Goal: Task Accomplishment & Management: Use online tool/utility

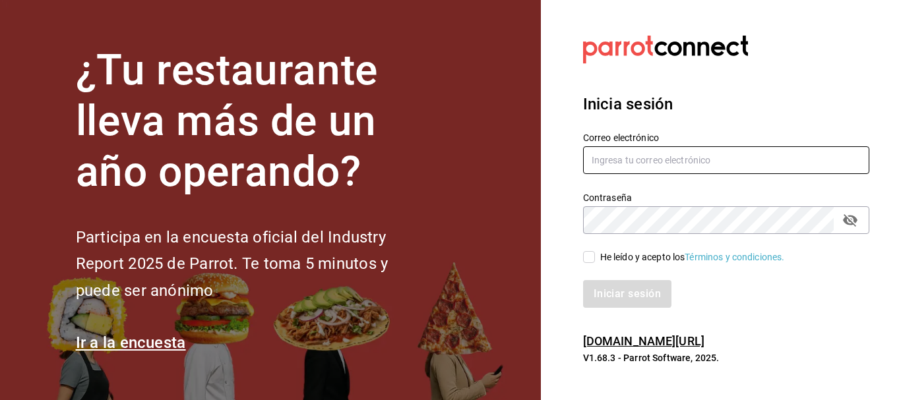
type input "[EMAIL_ADDRESS][PERSON_NAME][DOMAIN_NAME]"
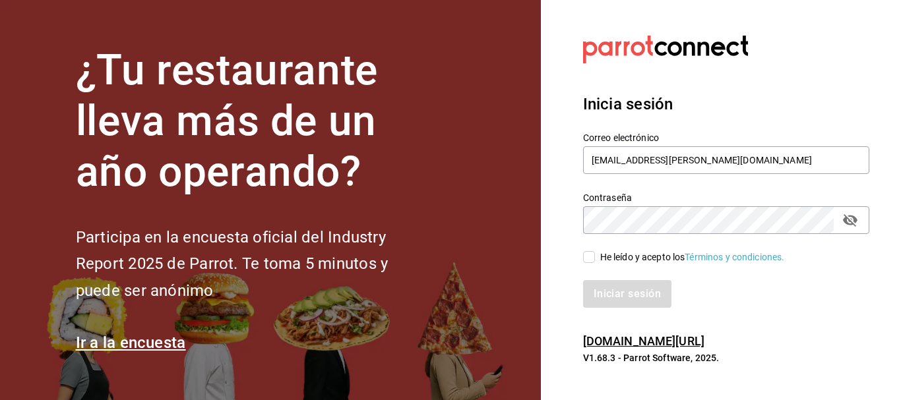
click at [590, 259] on input "He leído y acepto los Términos y condiciones." at bounding box center [589, 257] width 12 height 12
checkbox input "true"
click at [624, 287] on button "Iniciar sesión" at bounding box center [628, 294] width 90 height 28
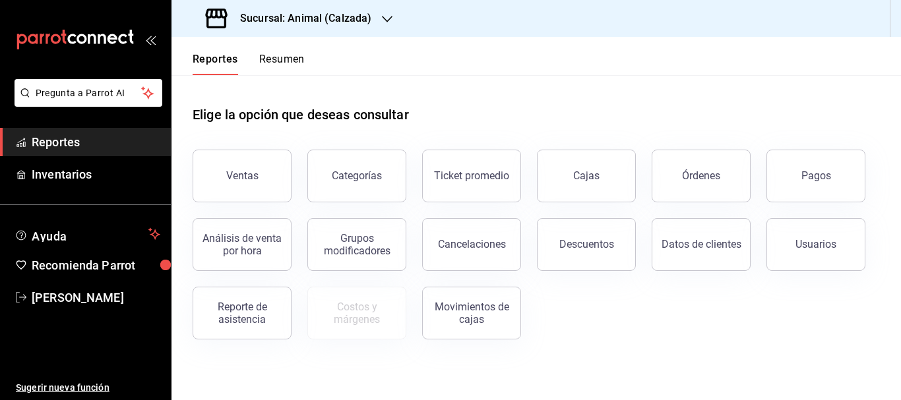
click at [345, 15] on h3 "Sucursal: Animal (Calzada)" at bounding box center [300, 19] width 142 height 16
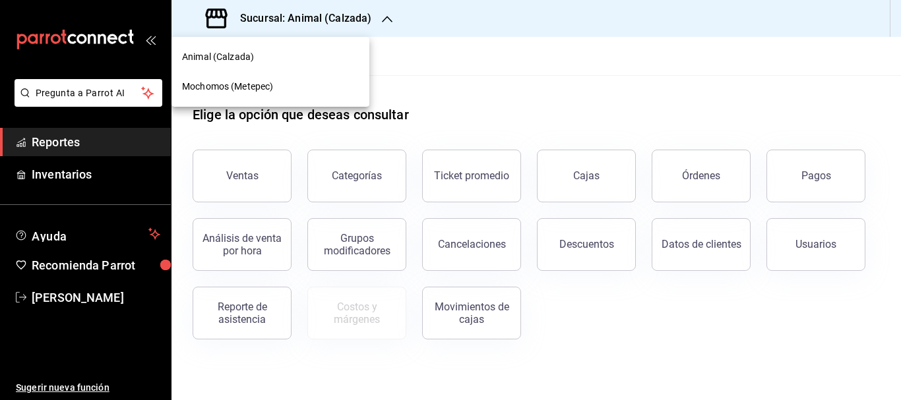
click at [293, 92] on div "Mochomos (Metepec)" at bounding box center [270, 87] width 177 height 14
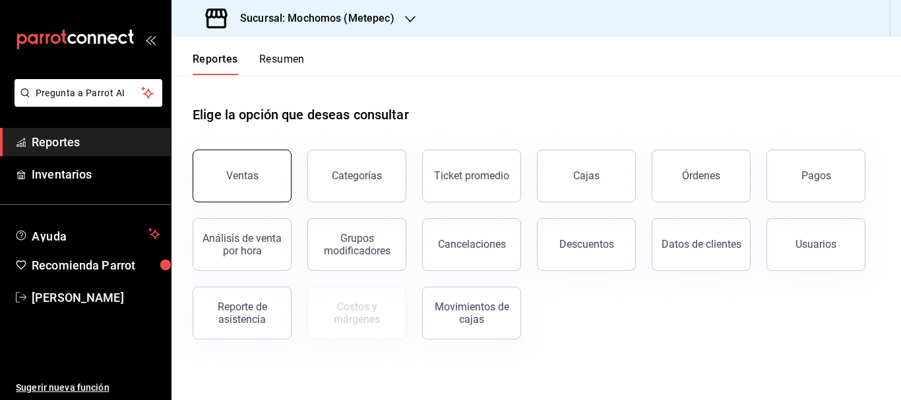
click at [247, 190] on button "Ventas" at bounding box center [241, 176] width 99 height 53
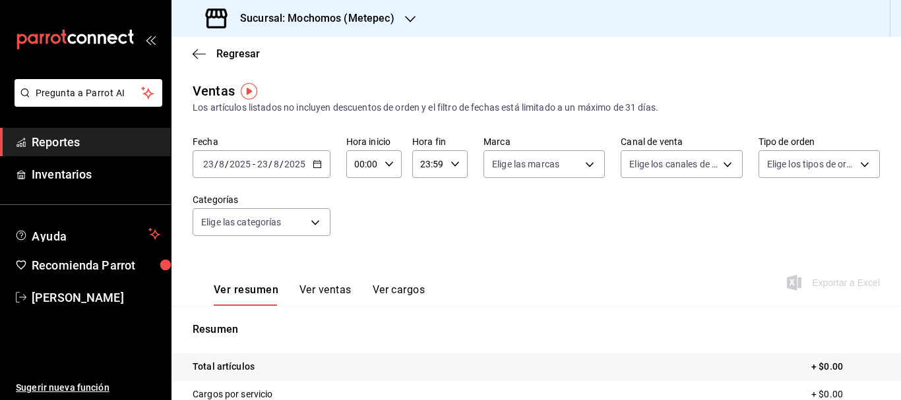
click at [312, 168] on icon "button" at bounding box center [316, 164] width 9 height 9
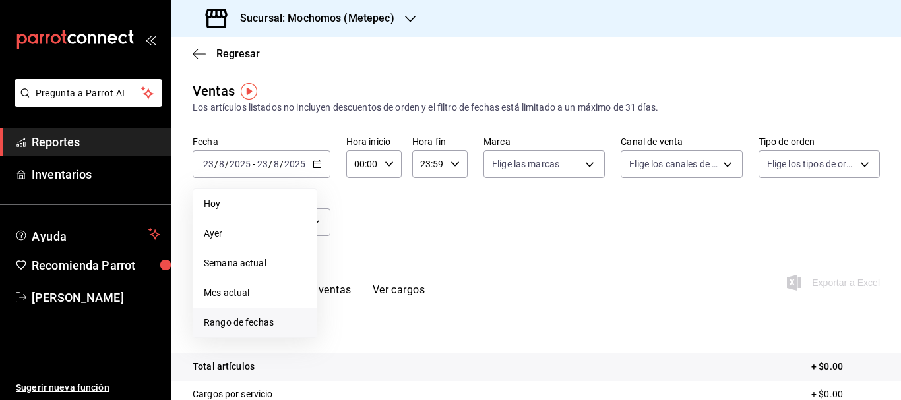
click at [260, 322] on span "Rango de fechas" at bounding box center [255, 323] width 102 height 14
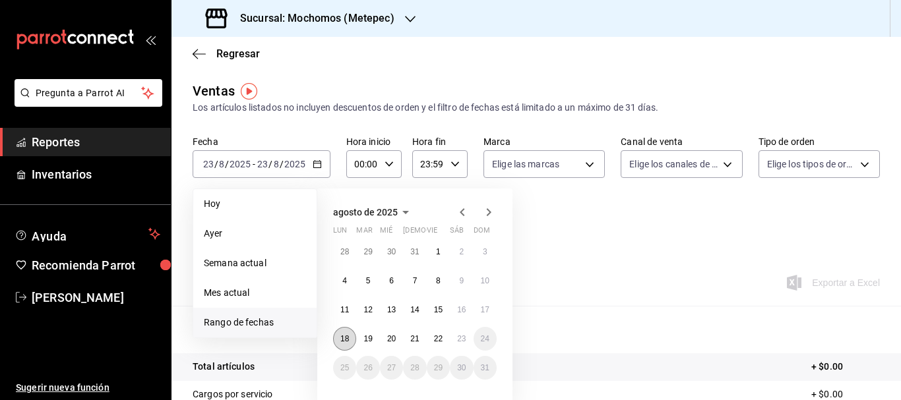
click at [342, 342] on abbr "18" at bounding box center [344, 338] width 9 height 9
click at [461, 345] on button "23" at bounding box center [461, 339] width 23 height 24
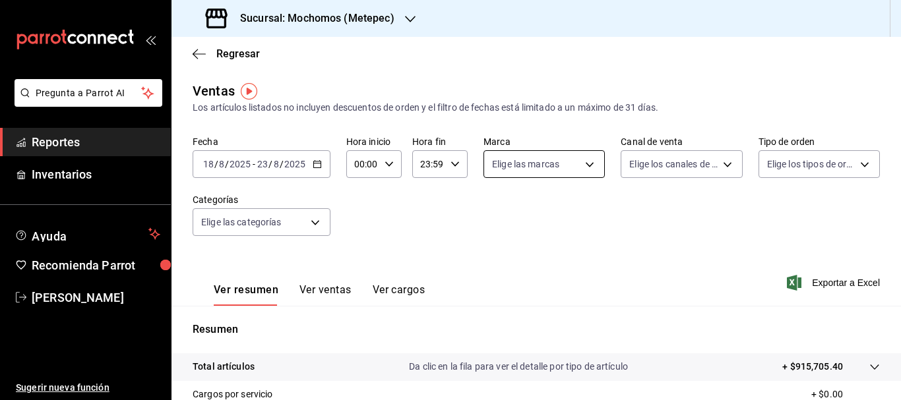
click at [581, 163] on body "Pregunta a Parrot AI Reportes Inventarios Ayuda Recomienda Parrot [PERSON_NAME]…" at bounding box center [450, 200] width 901 height 400
click at [568, 211] on li "Ver todas" at bounding box center [547, 213] width 132 height 39
type input "2365f74e-aa6b-4392-bdf2-72765591bddf"
checkbox input "true"
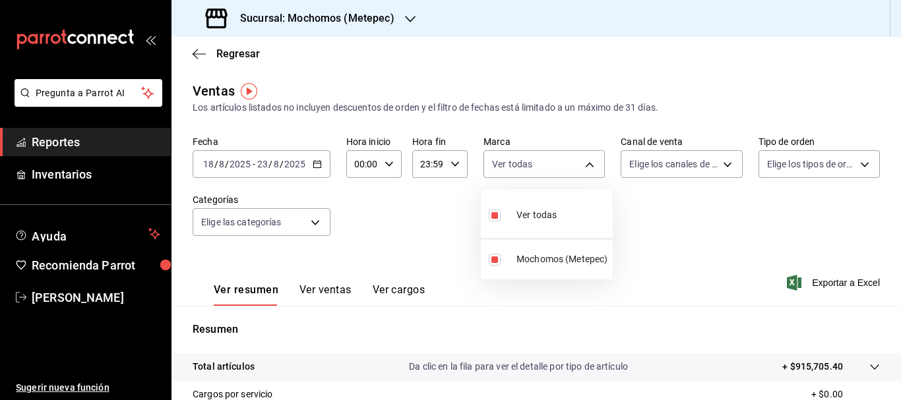
click at [720, 165] on div at bounding box center [450, 200] width 901 height 400
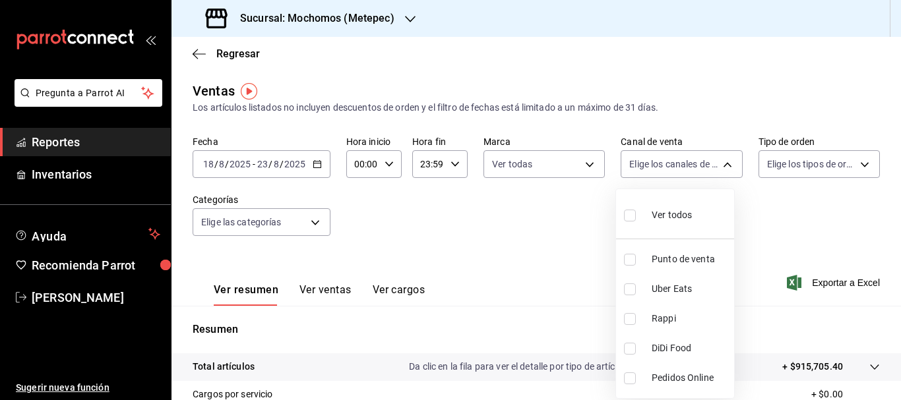
click at [720, 165] on body "Pregunta a Parrot AI Reportes Inventarios Ayuda Recomienda Parrot [PERSON_NAME]…" at bounding box center [450, 200] width 901 height 400
click at [709, 206] on li "Ver todos" at bounding box center [675, 213] width 118 height 39
type input "PARROT,UBER_EATS,RAPPI,DIDI_FOOD,ONLINE"
checkbox input "true"
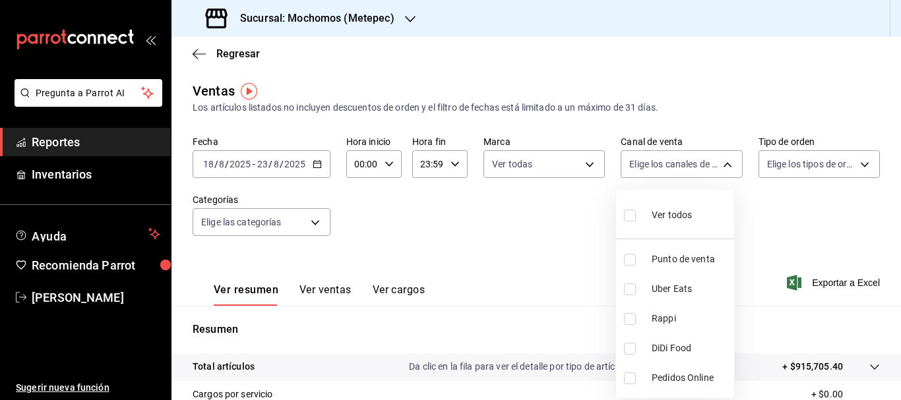
checkbox input "true"
click at [852, 163] on div at bounding box center [450, 200] width 901 height 400
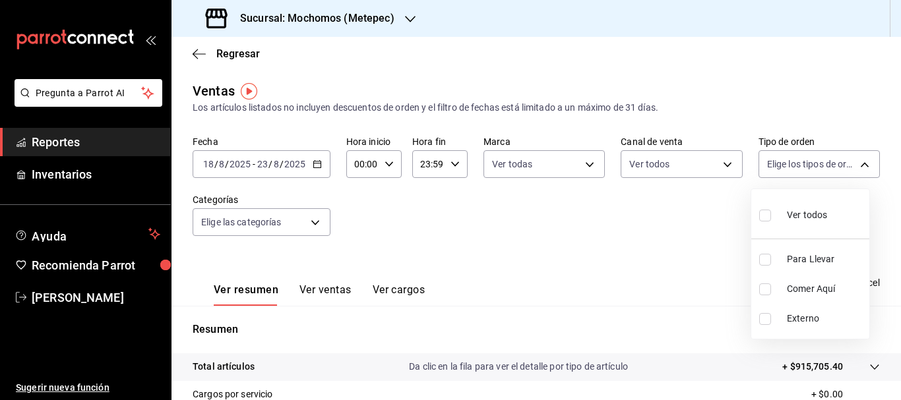
click at [852, 163] on body "Pregunta a Parrot AI Reportes Inventarios Ayuda Recomienda Parrot [PERSON_NAME]…" at bounding box center [450, 200] width 901 height 400
click at [794, 210] on span "Ver todos" at bounding box center [806, 215] width 40 height 14
type input "3a236ed8-2e24-47ca-8e59-ead494492482,da8509e8-5fca-4f62-958e-973104937870,EXTER…"
checkbox input "true"
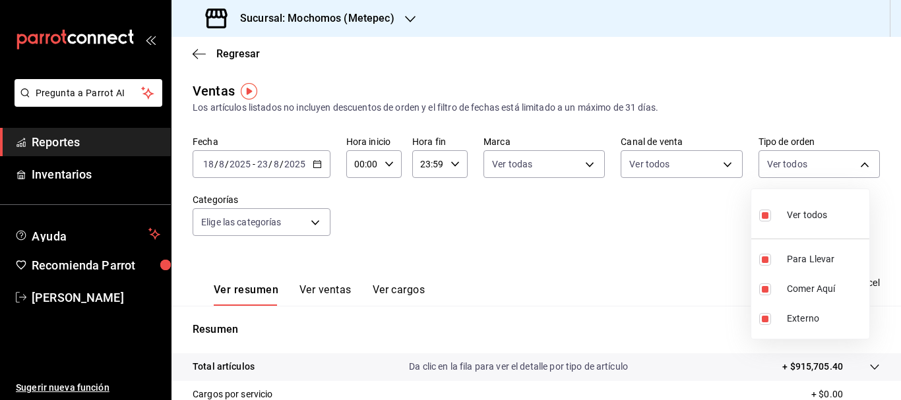
checkbox input "true"
click at [310, 218] on div at bounding box center [450, 200] width 901 height 400
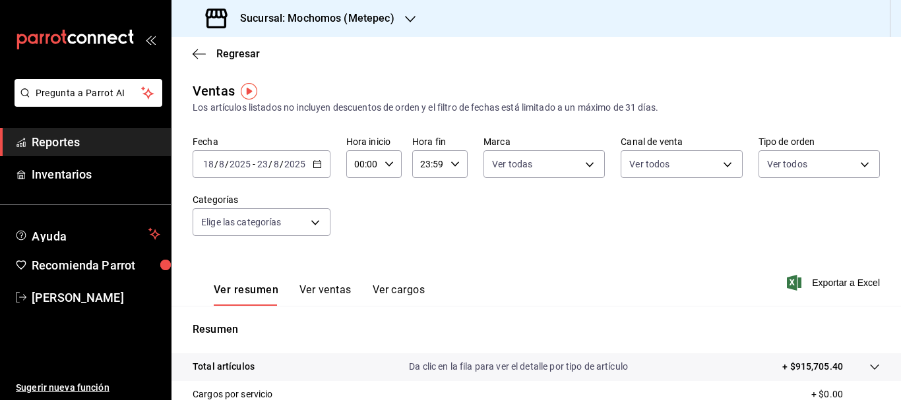
click at [310, 218] on body "Pregunta a Parrot AI Reportes Inventarios Ayuda Recomienda Parrot [PERSON_NAME]…" at bounding box center [450, 200] width 901 height 400
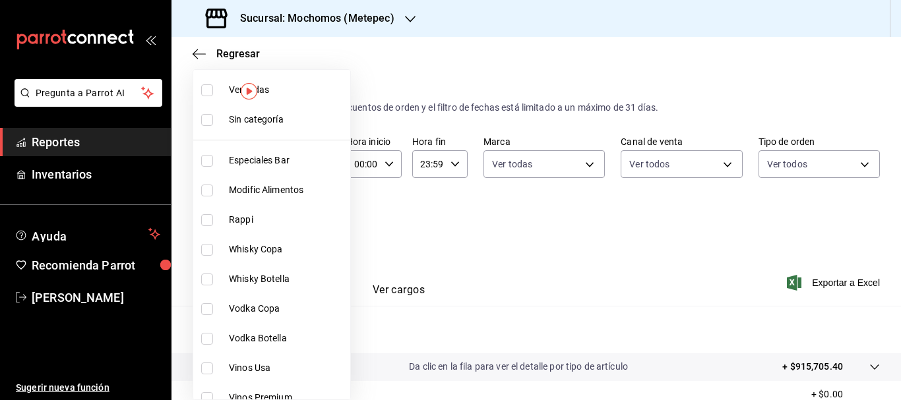
click at [321, 116] on span "Sin categoría" at bounding box center [287, 120] width 116 height 14
checkbox input "true"
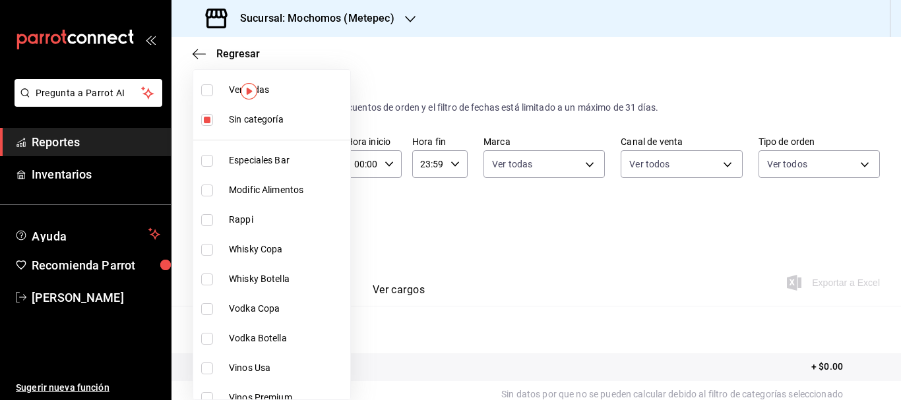
click at [314, 82] on li "Ver todas" at bounding box center [271, 90] width 157 height 30
type input "c9cbc288-c827-488d-81f5-370afefb1912,46081463-7037-4dd2-a9ab-e56ff6a8fa7c,bf958…"
checkbox input "true"
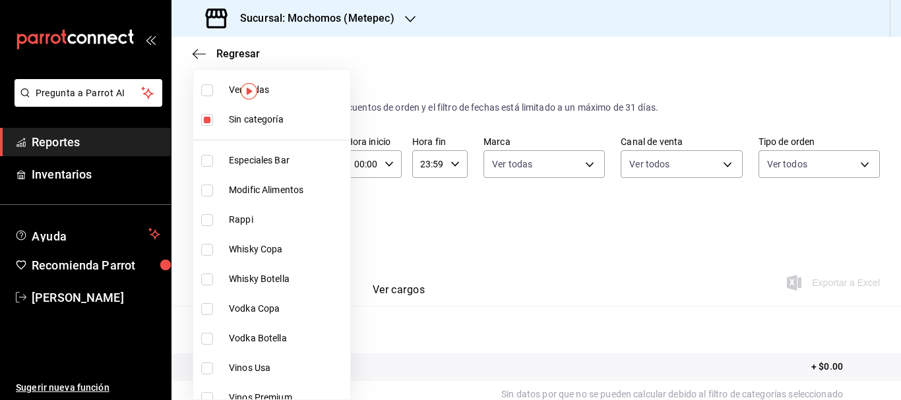
checkbox input "true"
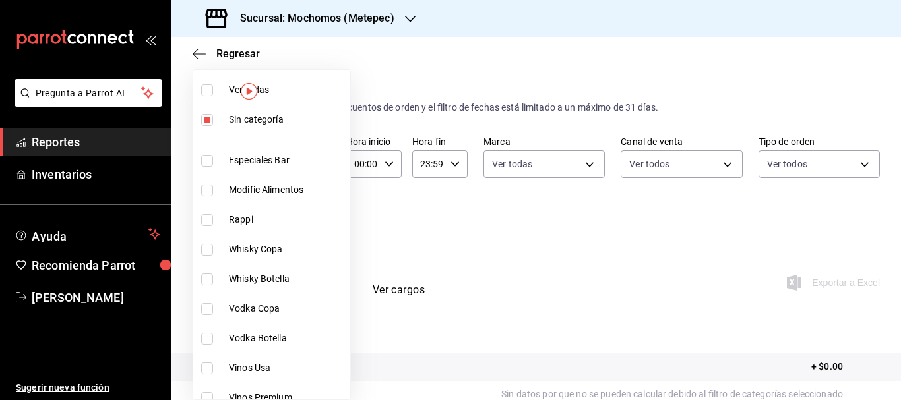
checkbox input "true"
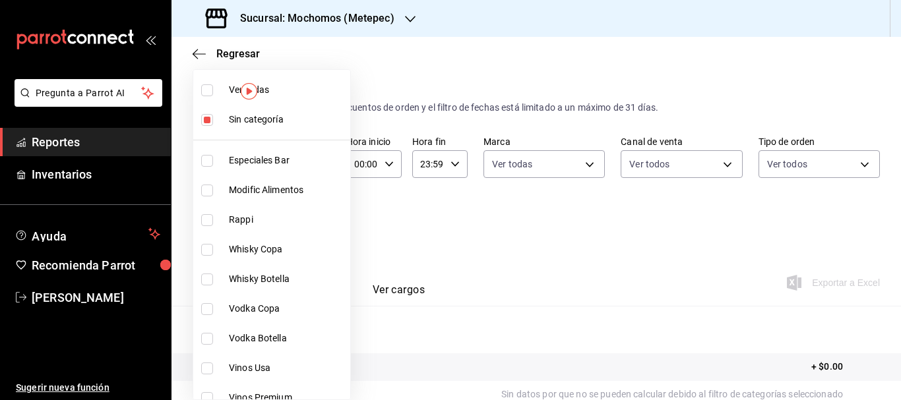
checkbox input "true"
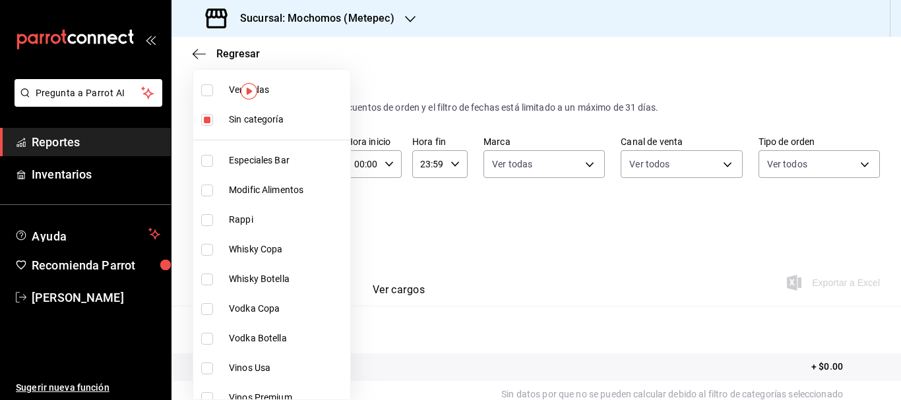
checkbox input "true"
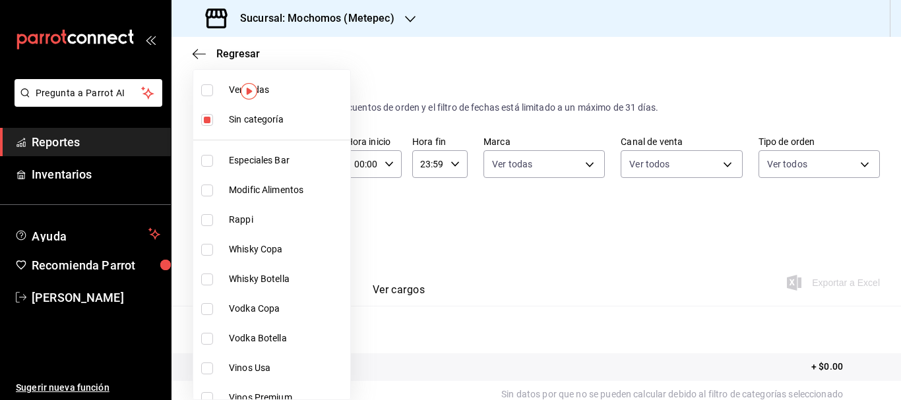
checkbox input "true"
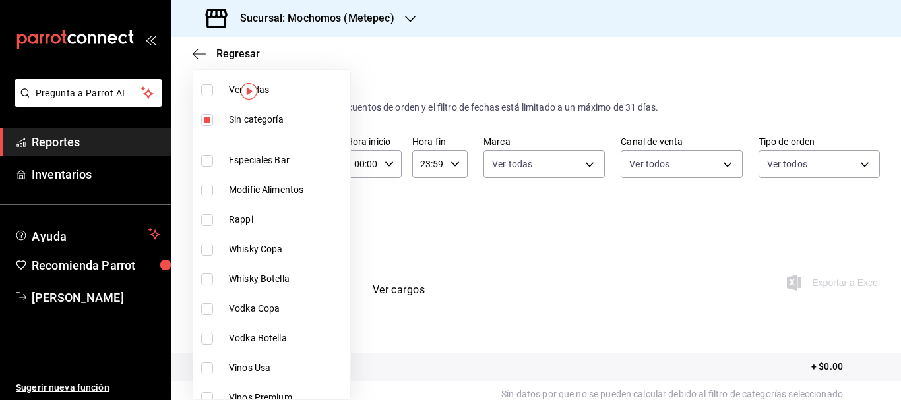
checkbox input "true"
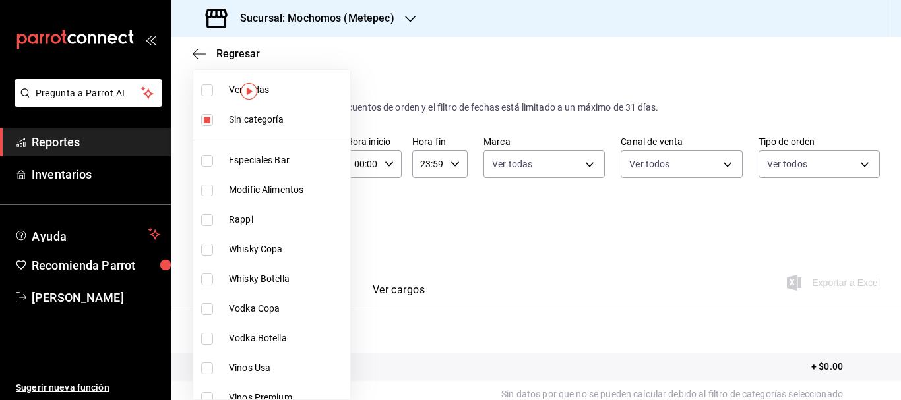
checkbox input "true"
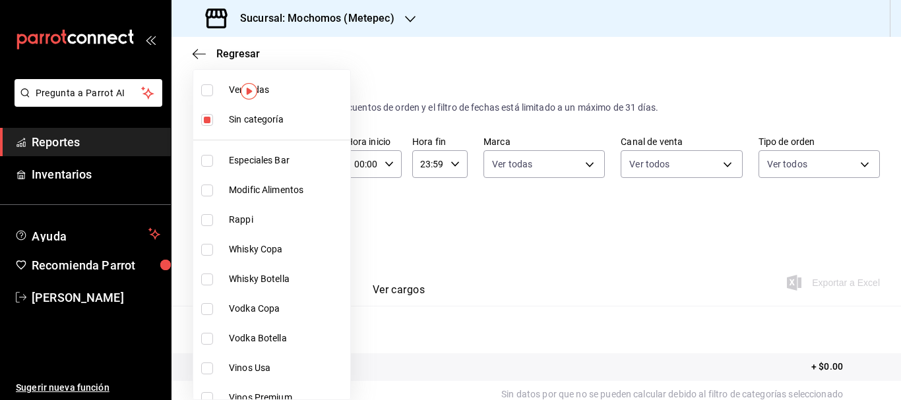
checkbox input "true"
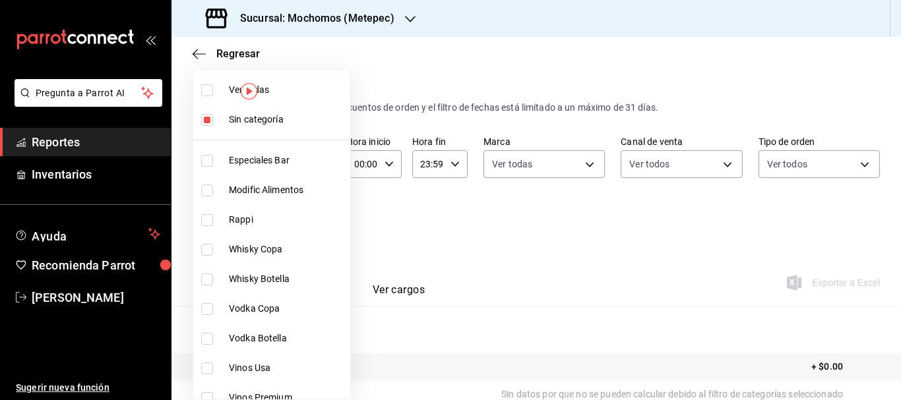
checkbox input "true"
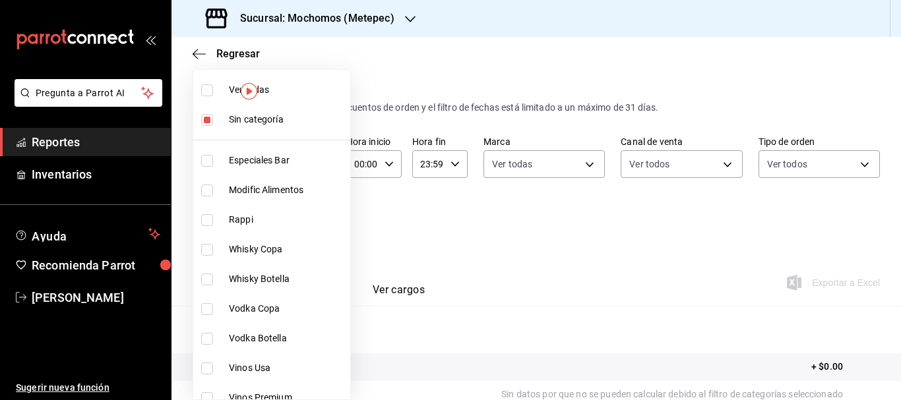
checkbox input "true"
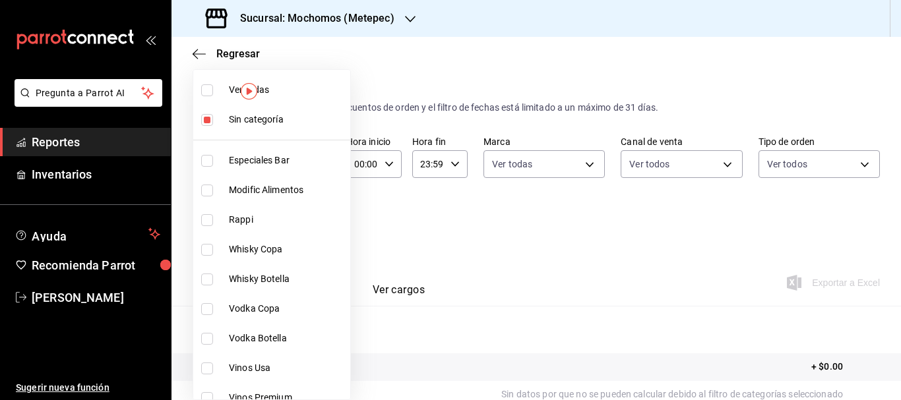
checkbox input "true"
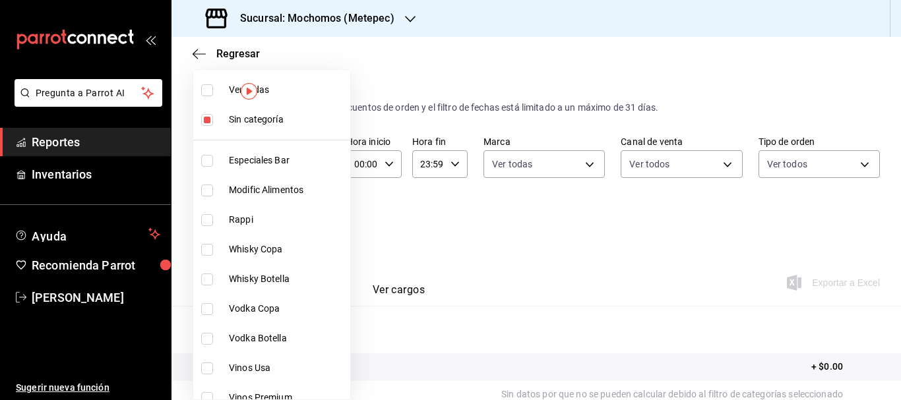
checkbox input "true"
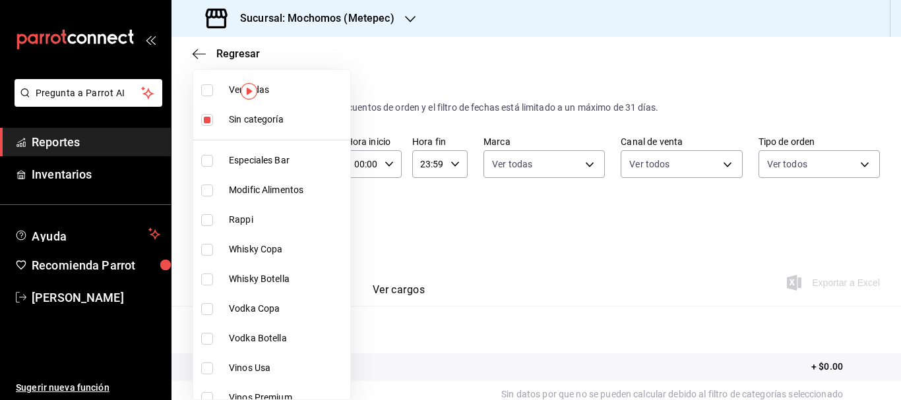
checkbox input "true"
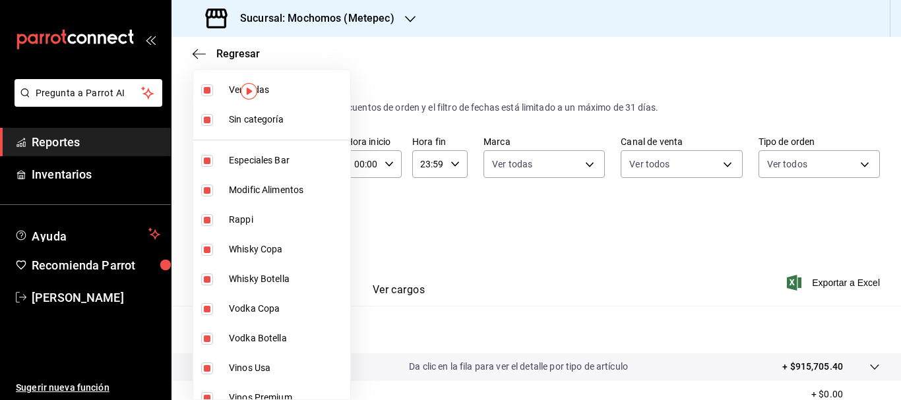
click at [452, 215] on div at bounding box center [450, 200] width 901 height 400
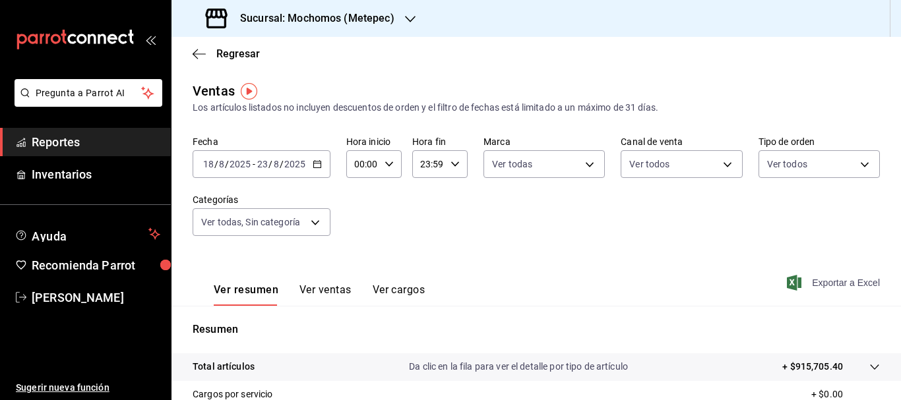
click at [831, 278] on span "Exportar a Excel" at bounding box center [834, 283] width 90 height 16
